Goal: Task Accomplishment & Management: Complete application form

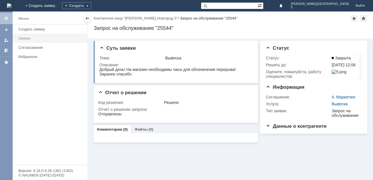
click at [32, 37] on div "Заявки" at bounding box center [50, 38] width 65 height 4
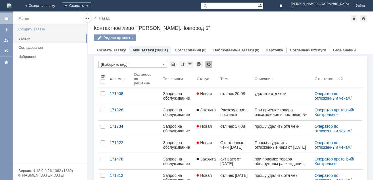
click at [38, 29] on div "Создать заявку" at bounding box center [50, 29] width 65 height 4
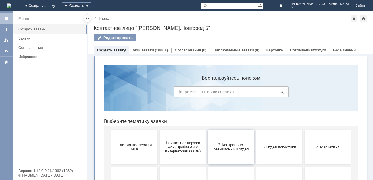
click at [228, 149] on span "2. Контрольно-ревизионный отдел" at bounding box center [231, 147] width 43 height 9
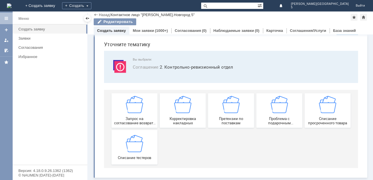
scroll to position [18, 0]
click at [134, 113] on img at bounding box center [134, 104] width 17 height 17
click at [181, 116] on div "Корректировка накладных" at bounding box center [182, 110] width 43 height 29
click at [234, 110] on img at bounding box center [230, 104] width 17 height 17
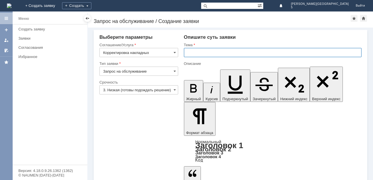
click at [188, 51] on input "text" at bounding box center [273, 52] width 178 height 9
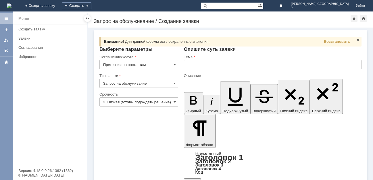
click at [189, 65] on input "text" at bounding box center [273, 64] width 178 height 9
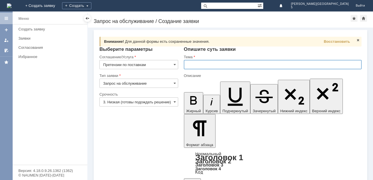
click at [190, 63] on input "text" at bounding box center [273, 64] width 178 height 9
type input "[PERSON_NAME]"
type input "Проблема маркировки парфюма"
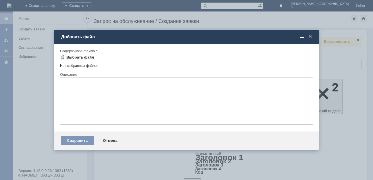
click at [70, 56] on div "Выбрать файл" at bounding box center [80, 57] width 28 height 5
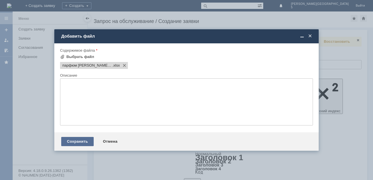
click at [80, 139] on div "Сохранить" at bounding box center [77, 141] width 32 height 9
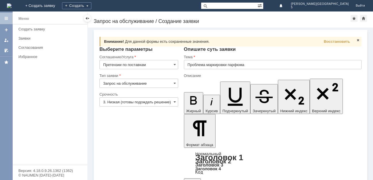
scroll to position [14, 0]
